Goal: Information Seeking & Learning: Learn about a topic

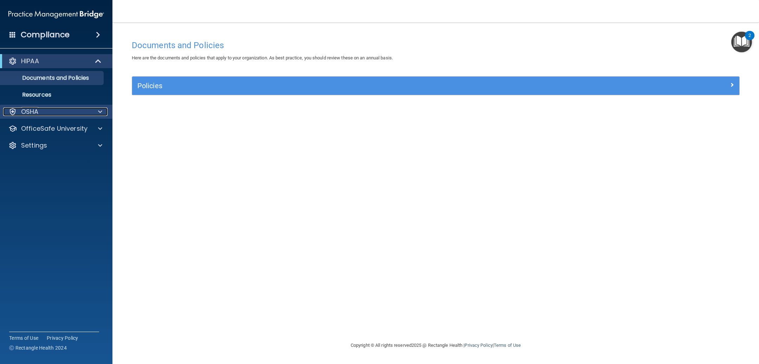
click at [102, 111] on div at bounding box center [99, 111] width 18 height 8
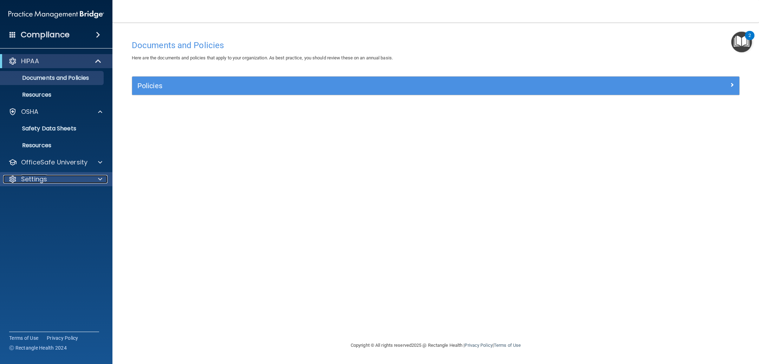
click at [35, 180] on p "Settings" at bounding box center [34, 179] width 26 height 8
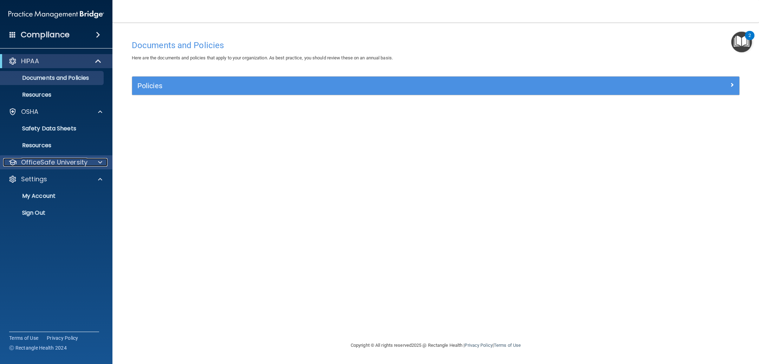
click at [32, 162] on p "OfficeSafe University" at bounding box center [54, 162] width 66 height 8
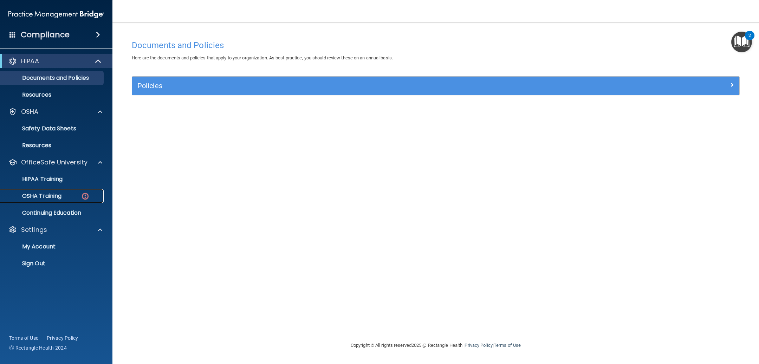
click at [45, 194] on p "OSHA Training" at bounding box center [33, 196] width 57 height 7
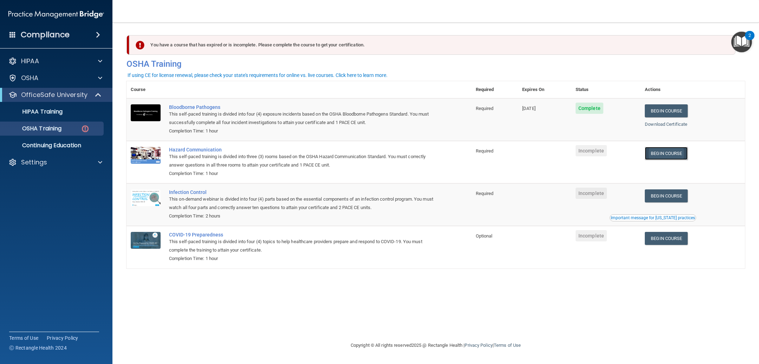
click at [682, 155] on link "Begin Course" at bounding box center [666, 153] width 43 height 13
